Goal: Find contact information: Find contact information

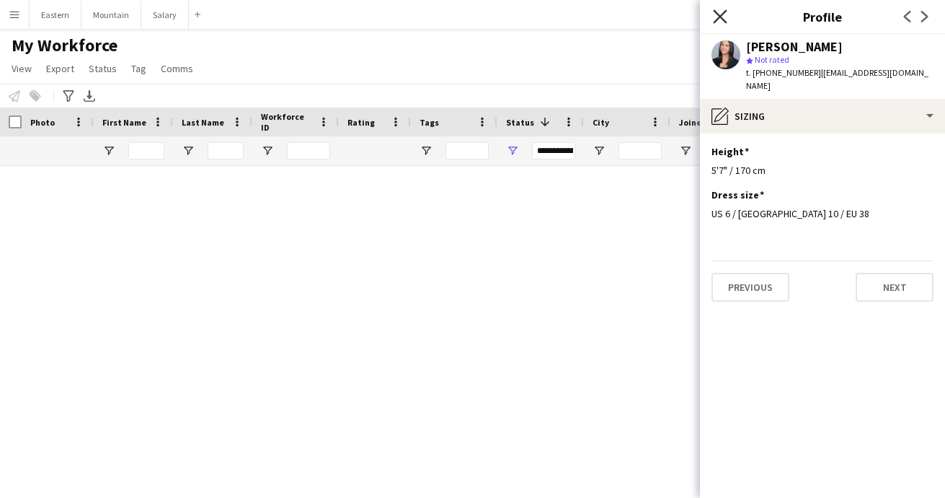
scroll to position [1867, 0]
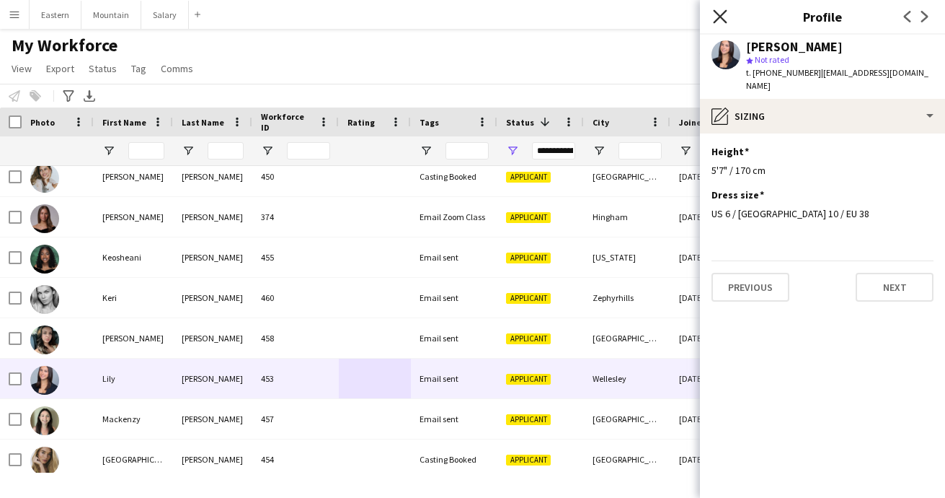
click at [718, 13] on icon "Close pop-in" at bounding box center [720, 16] width 14 height 14
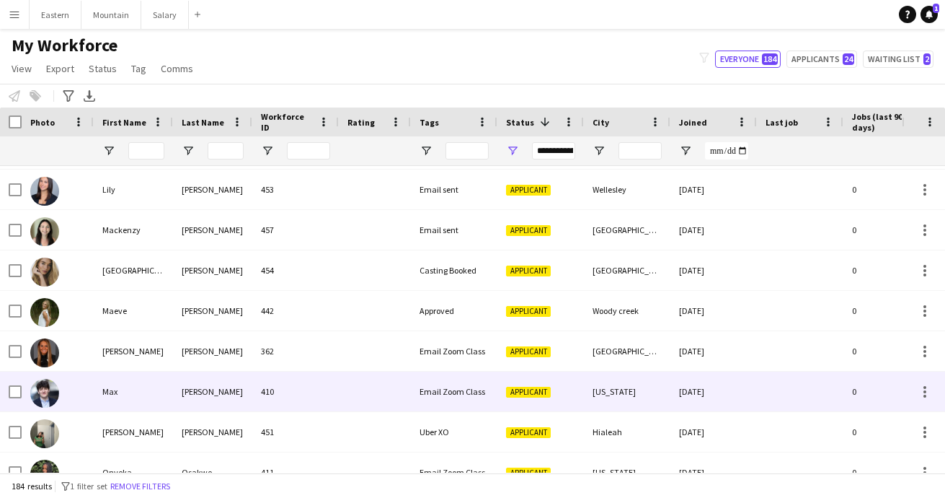
scroll to position [1983, 0]
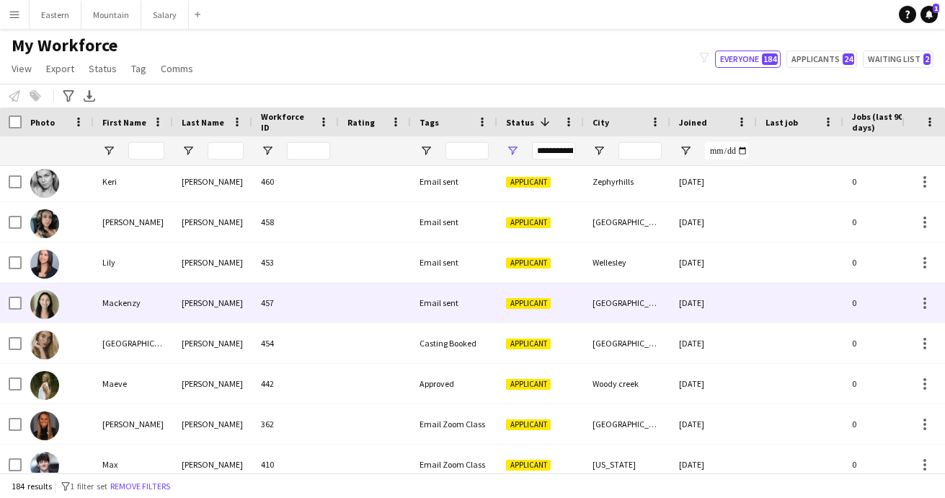
click at [343, 309] on div at bounding box center [375, 303] width 72 height 40
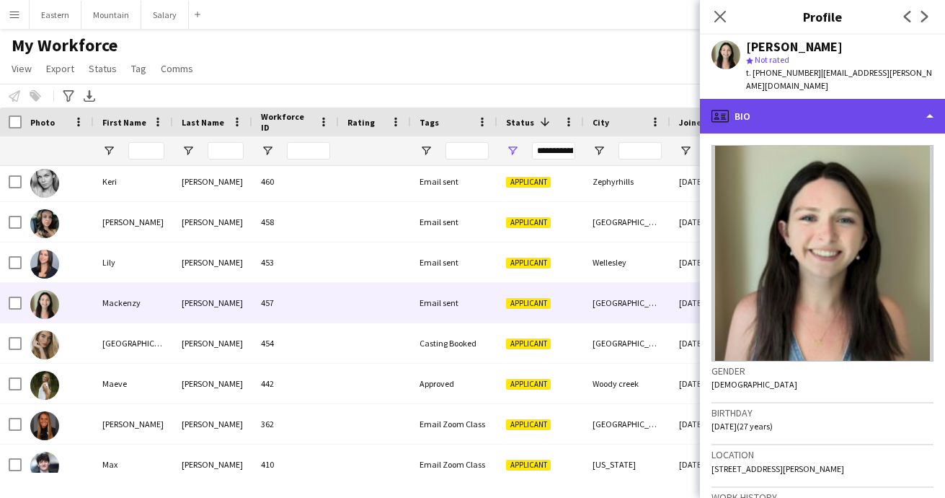
click at [769, 115] on div "profile Bio" at bounding box center [822, 116] width 245 height 35
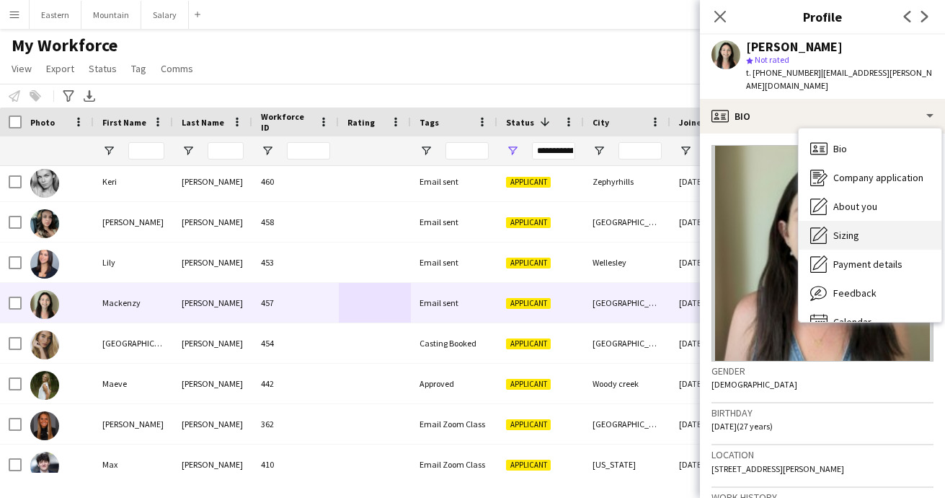
click at [845, 228] on div "Sizing [GEOGRAPHIC_DATA]" at bounding box center [870, 235] width 143 height 29
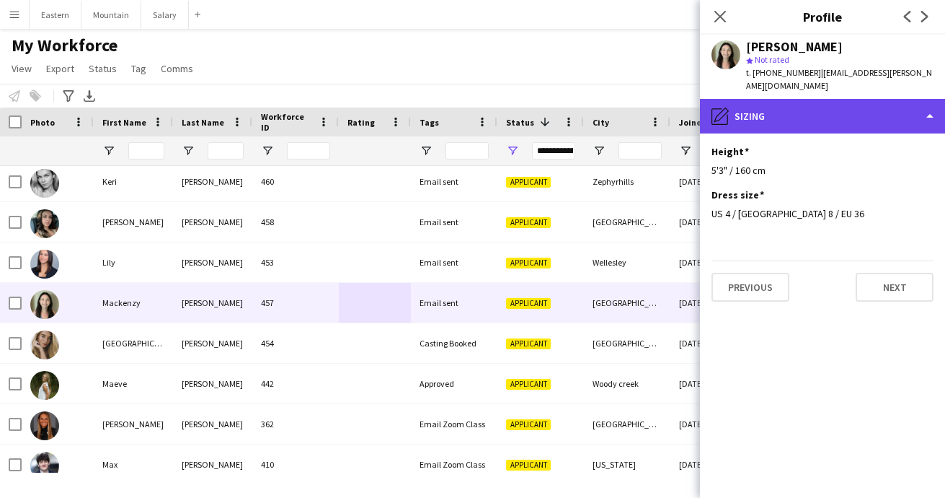
click at [794, 114] on div "pencil4 [GEOGRAPHIC_DATA]" at bounding box center [822, 116] width 245 height 35
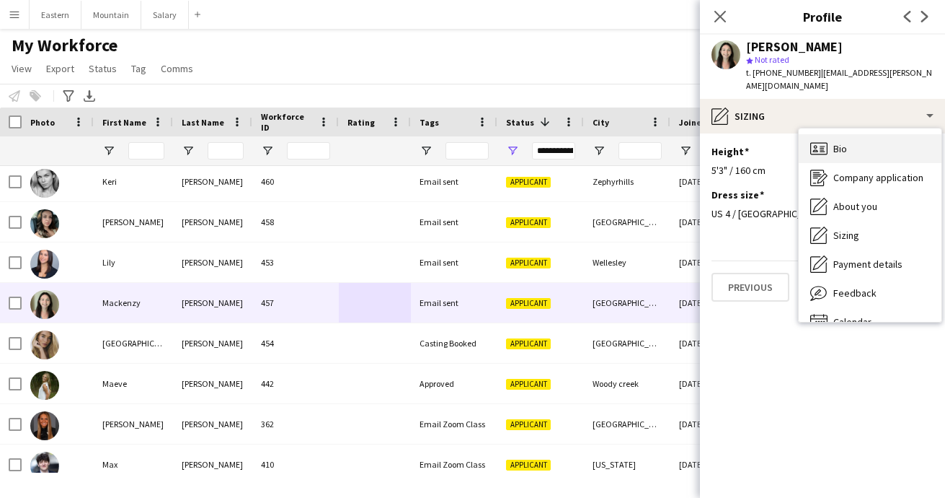
click at [842, 142] on span "Bio" at bounding box center [841, 148] width 14 height 13
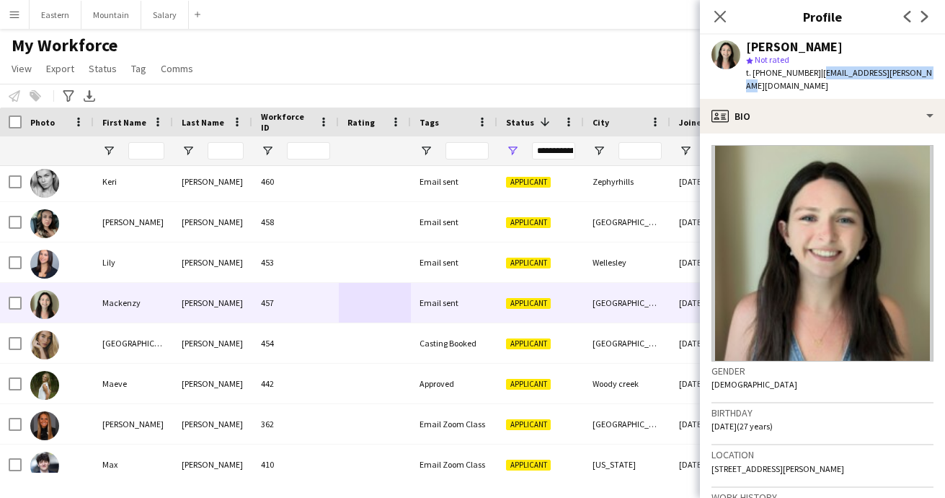
drag, startPoint x: 813, startPoint y: 74, endPoint x: 918, endPoint y: 74, distance: 105.3
click at [918, 74] on div "[PERSON_NAME] star Not rated t. [PHONE_NUMBER] | [EMAIL_ADDRESS][PERSON_NAME][D…" at bounding box center [822, 67] width 245 height 64
copy span "[EMAIL_ADDRESS][PERSON_NAME][DOMAIN_NAME]"
drag, startPoint x: 762, startPoint y: 70, endPoint x: 804, endPoint y: 71, distance: 41.8
click at [804, 71] on span "t. [PHONE_NUMBER]" at bounding box center [783, 72] width 75 height 11
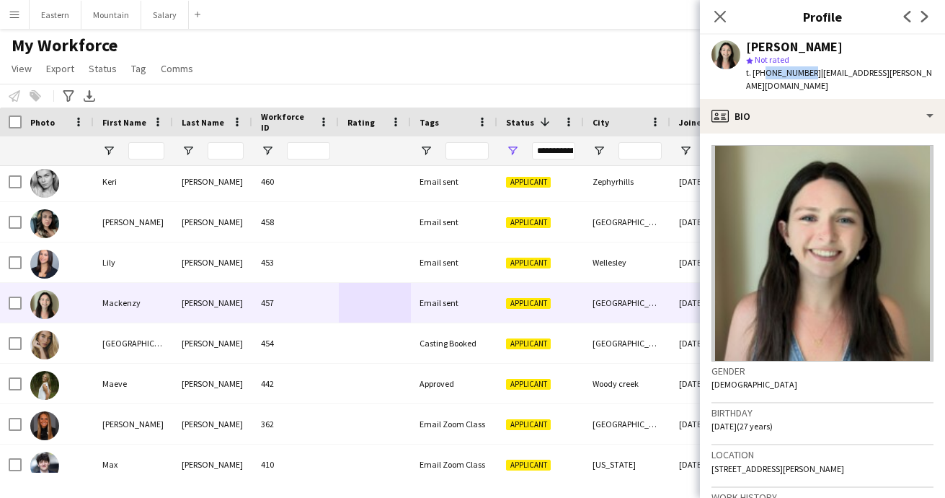
copy span "8312524585"
click at [712, 14] on app-icon "Close pop-in" at bounding box center [720, 16] width 21 height 21
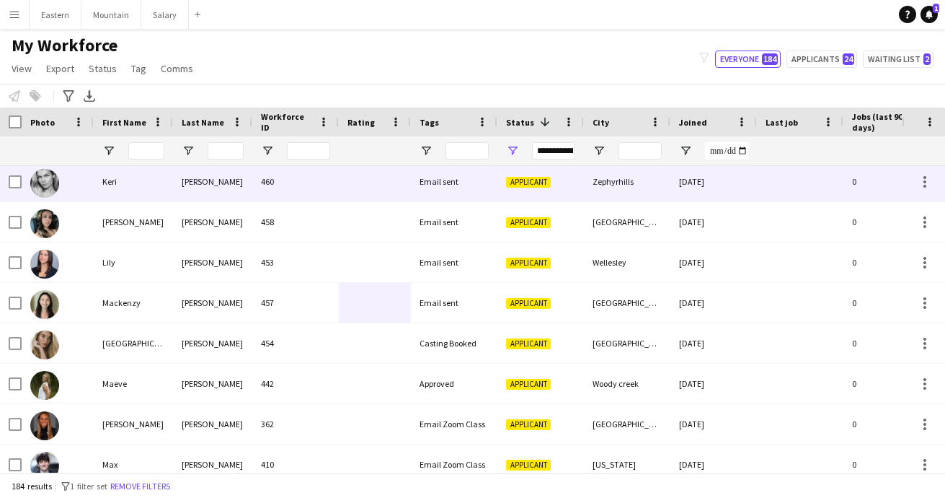
click at [348, 191] on div at bounding box center [375, 182] width 72 height 40
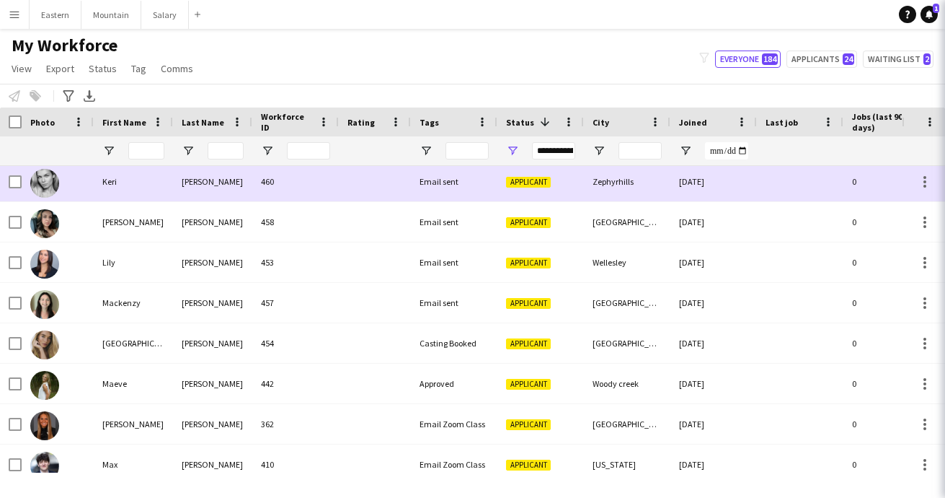
scroll to position [1979, 0]
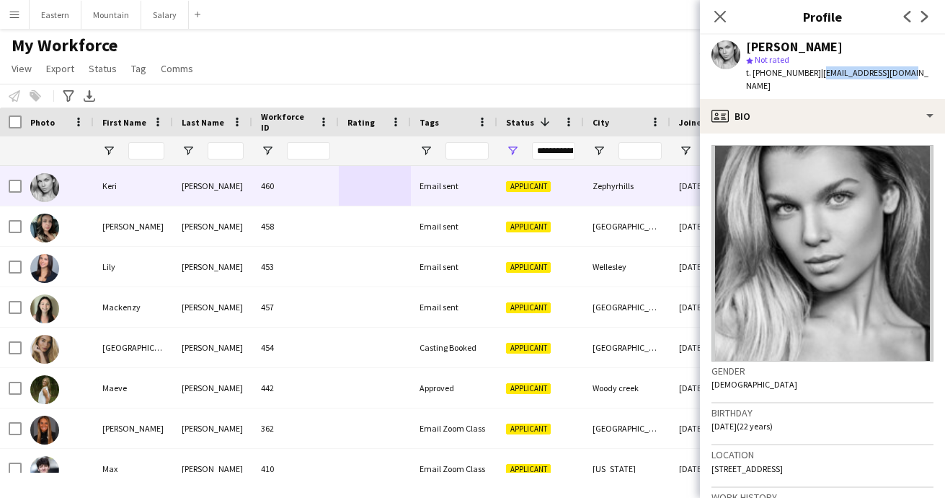
drag, startPoint x: 812, startPoint y: 76, endPoint x: 893, endPoint y: 78, distance: 80.8
click at [893, 78] on div "t. [PHONE_NUMBER] | [EMAIL_ADDRESS][DOMAIN_NAME]" at bounding box center [839, 79] width 187 height 26
copy span "[EMAIL_ADDRESS][DOMAIN_NAME]"
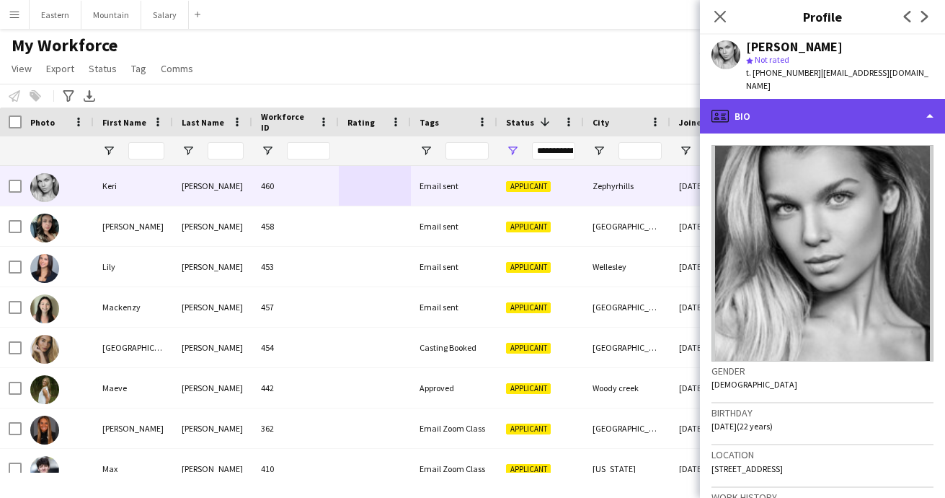
click at [857, 108] on div "profile Bio" at bounding box center [822, 116] width 245 height 35
